Goal: Information Seeking & Learning: Find specific fact

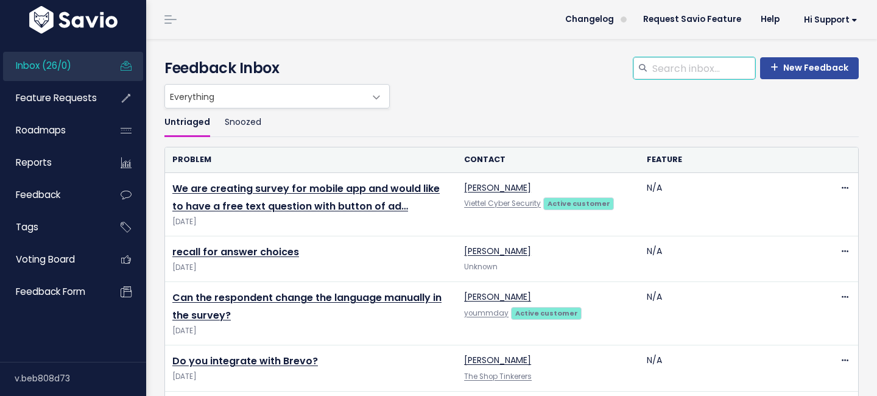
click at [667, 76] on input "search" at bounding box center [703, 68] width 104 height 22
type input "screenshot"
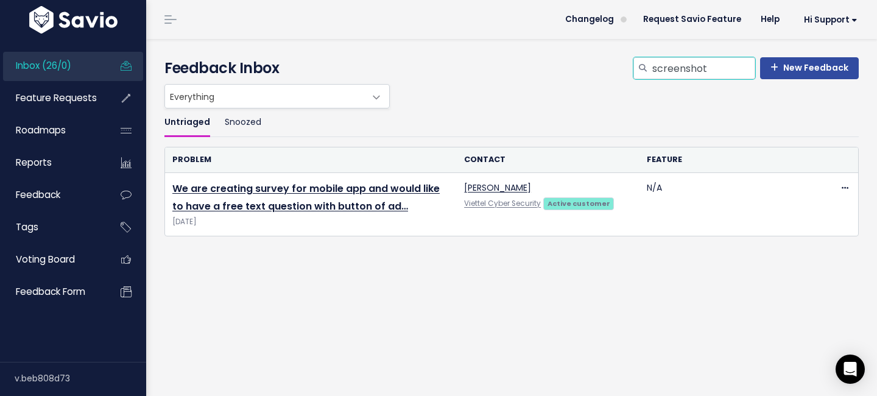
click at [687, 70] on input "screenshot" at bounding box center [703, 68] width 104 height 22
type input "screen shot"
click at [678, 68] on input "screen shot" at bounding box center [703, 68] width 104 height 22
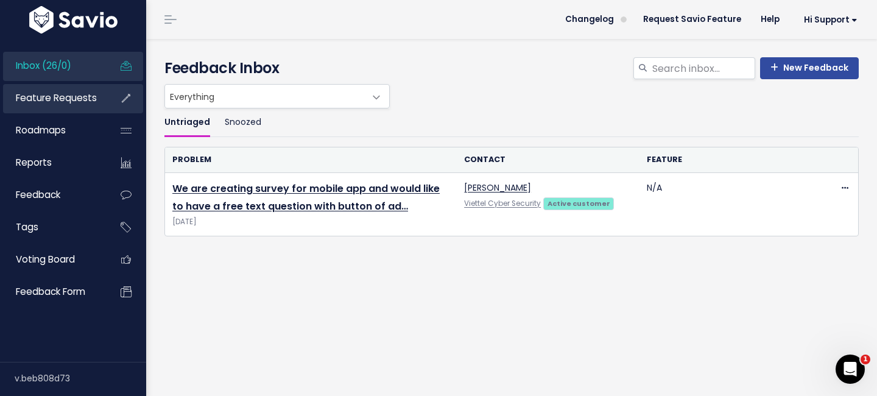
click at [65, 108] on link "Feature Requests" at bounding box center [52, 98] width 98 height 28
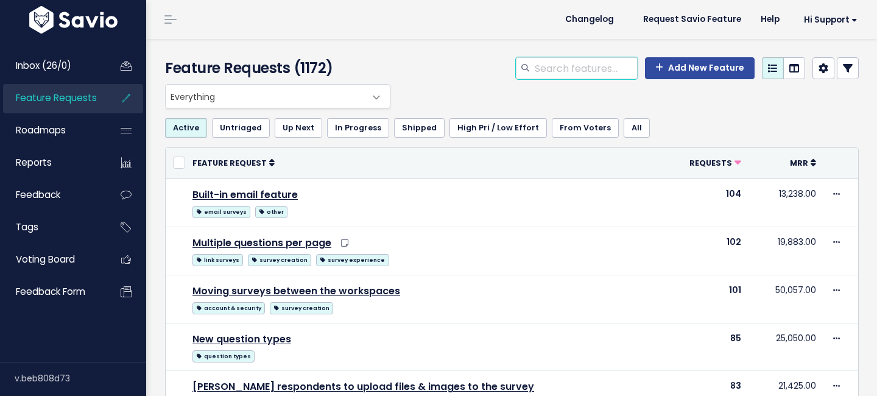
click at [573, 74] on input "search" at bounding box center [586, 68] width 104 height 22
paste input "screen shot"
type input "screen shot"
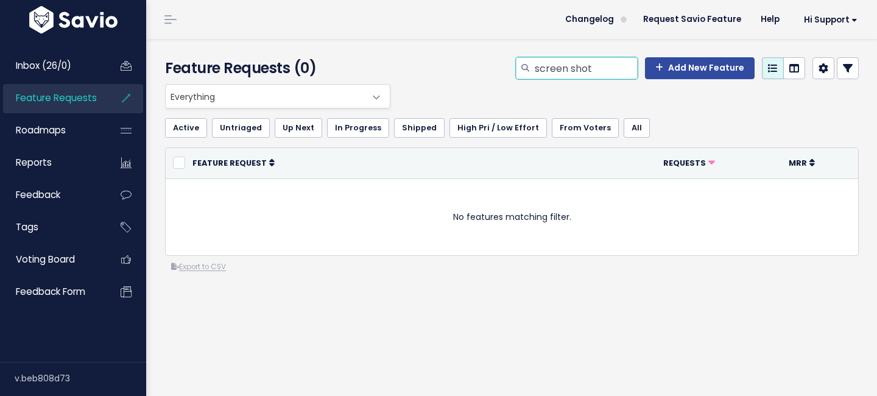
click at [575, 72] on input "screen shot" at bounding box center [586, 68] width 104 height 22
type input "screenshot"
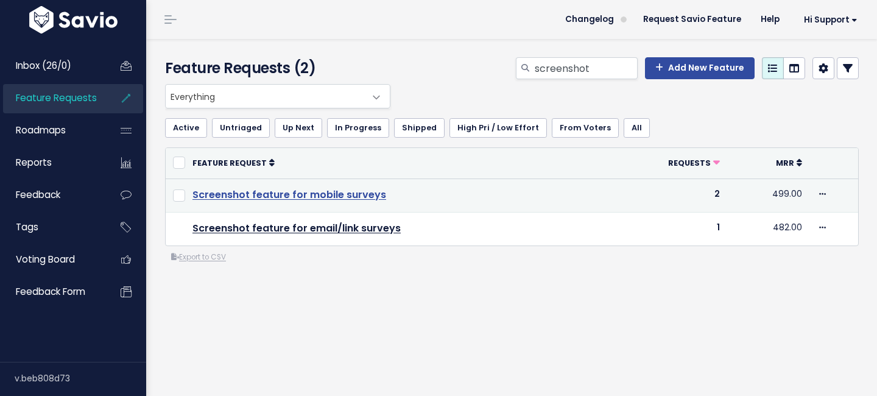
click at [297, 194] on link "Screenshot feature for mobile surveys" at bounding box center [290, 195] width 194 height 14
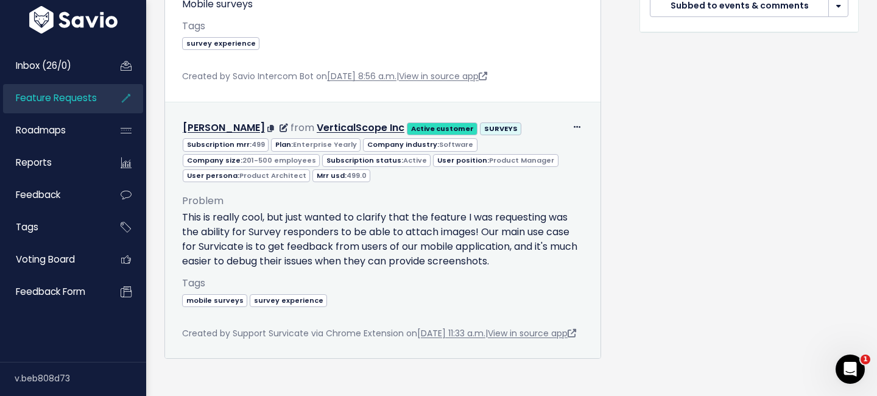
scroll to position [615, 0]
